Goal: Task Accomplishment & Management: Use online tool/utility

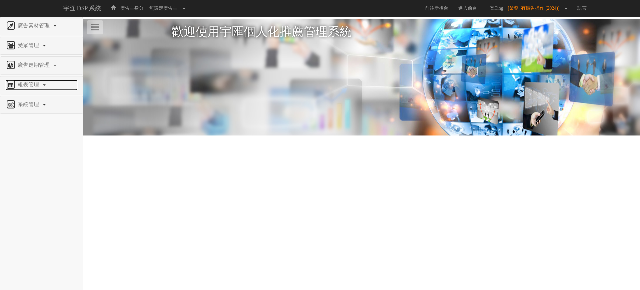
click at [25, 82] on span "報表管理" at bounding box center [29, 85] width 26 height 6
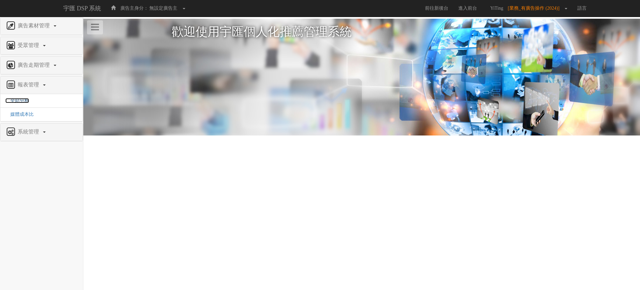
click at [27, 98] on span "全站分析" at bounding box center [17, 100] width 24 height 5
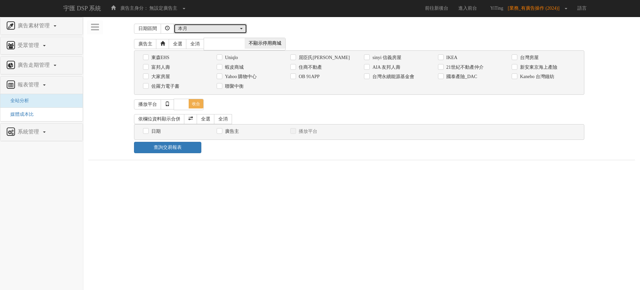
click at [195, 32] on div "本月" at bounding box center [208, 28] width 61 height 7
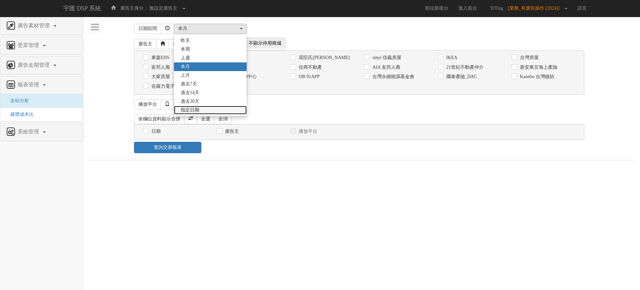
click at [202, 109] on link "指定日期" at bounding box center [210, 110] width 73 height 9
select select "Custom"
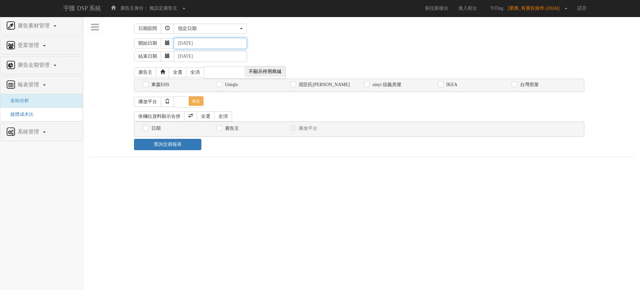
click at [200, 44] on input "[DATE]" at bounding box center [210, 43] width 73 height 11
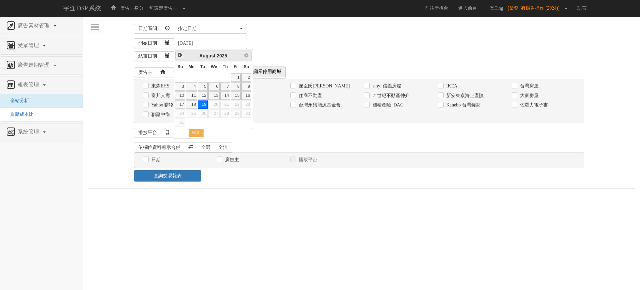
click at [180, 54] on span "Prev" at bounding box center [179, 54] width 5 height 5
click at [223, 76] on link "1" at bounding box center [225, 77] width 10 height 8
type input "[DATE]"
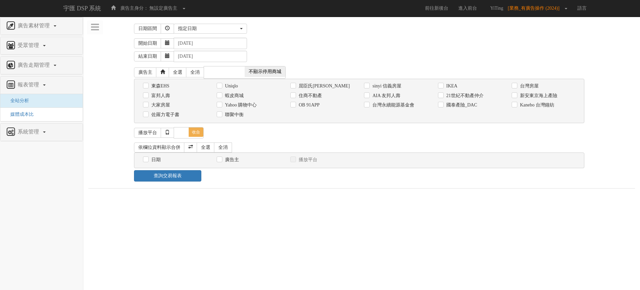
click at [327, 85] on label "屈臣氏[PERSON_NAME]" at bounding box center [323, 86] width 53 height 7
click at [295, 85] on input "屈臣氏[PERSON_NAME]" at bounding box center [292, 86] width 4 height 4
checkbox input "true"
click at [204, 150] on link "全選" at bounding box center [206, 147] width 18 height 10
checkbox input "true"
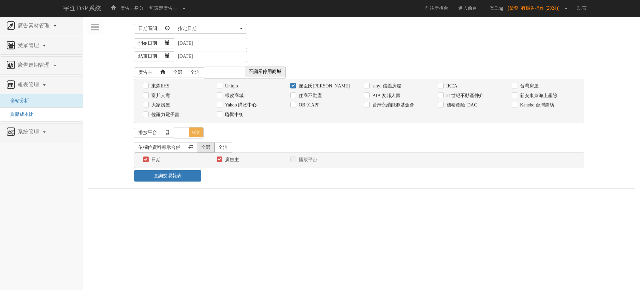
checkbox input "true"
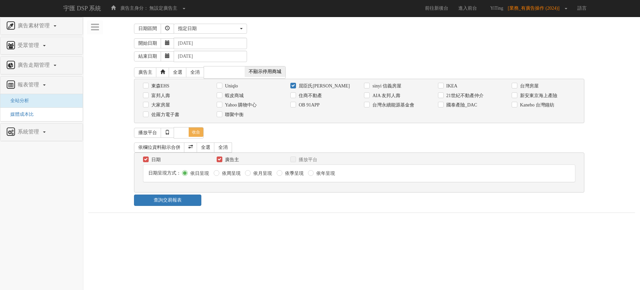
click at [263, 175] on label "依月呈現" at bounding box center [262, 173] width 20 height 7
click at [249, 175] on input "依月呈現" at bounding box center [247, 173] width 4 height 4
radio input "true"
click at [228, 171] on label "依周呈現" at bounding box center [230, 173] width 20 height 7
click at [218, 171] on input "依周呈現" at bounding box center [216, 173] width 4 height 4
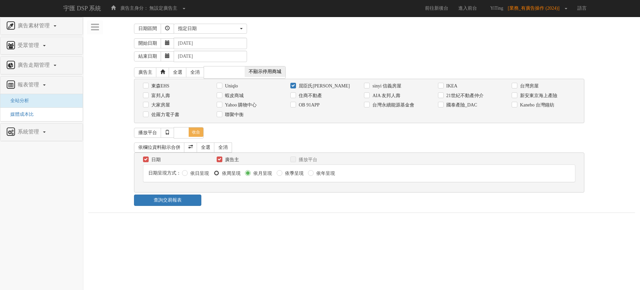
radio input "true"
click at [193, 173] on label "依日呈現" at bounding box center [199, 173] width 20 height 7
click at [186, 173] on input "依日呈現" at bounding box center [184, 173] width 4 height 4
radio input "true"
click at [186, 199] on link "查詢交易報表" at bounding box center [168, 199] width 68 height 11
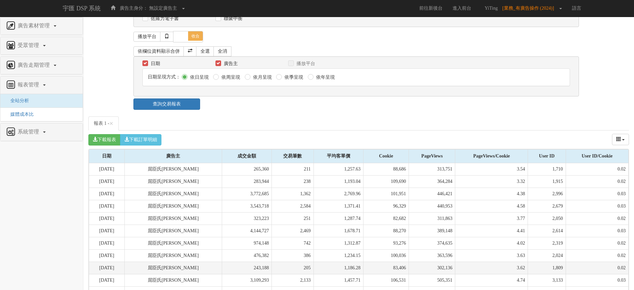
scroll to position [167, 0]
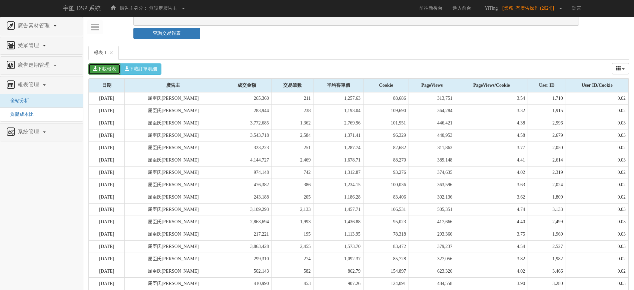
click at [113, 71] on button "下載報表" at bounding box center [104, 68] width 32 height 11
click at [104, 68] on button "下載報表" at bounding box center [104, 68] width 32 height 11
